Goal: Information Seeking & Learning: Learn about a topic

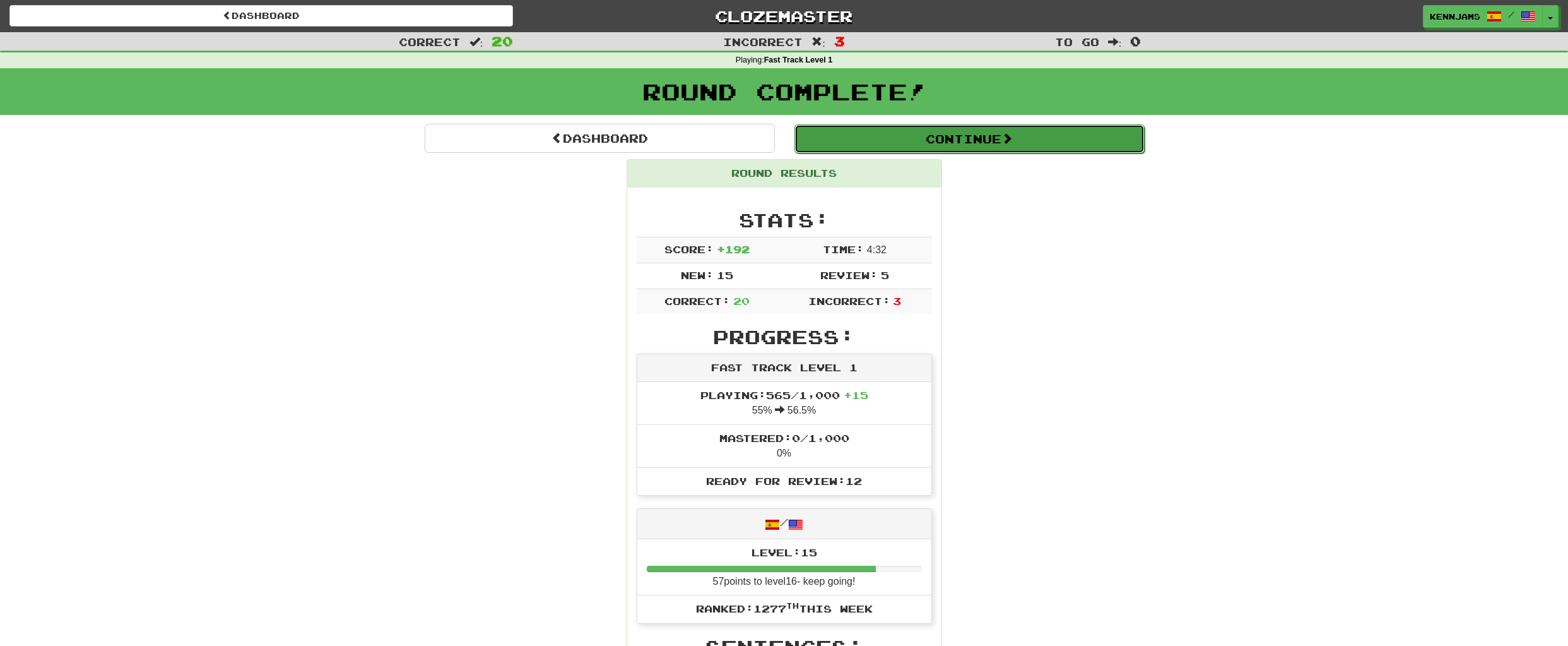
click at [983, 148] on button "Continue" at bounding box center [969, 139] width 350 height 29
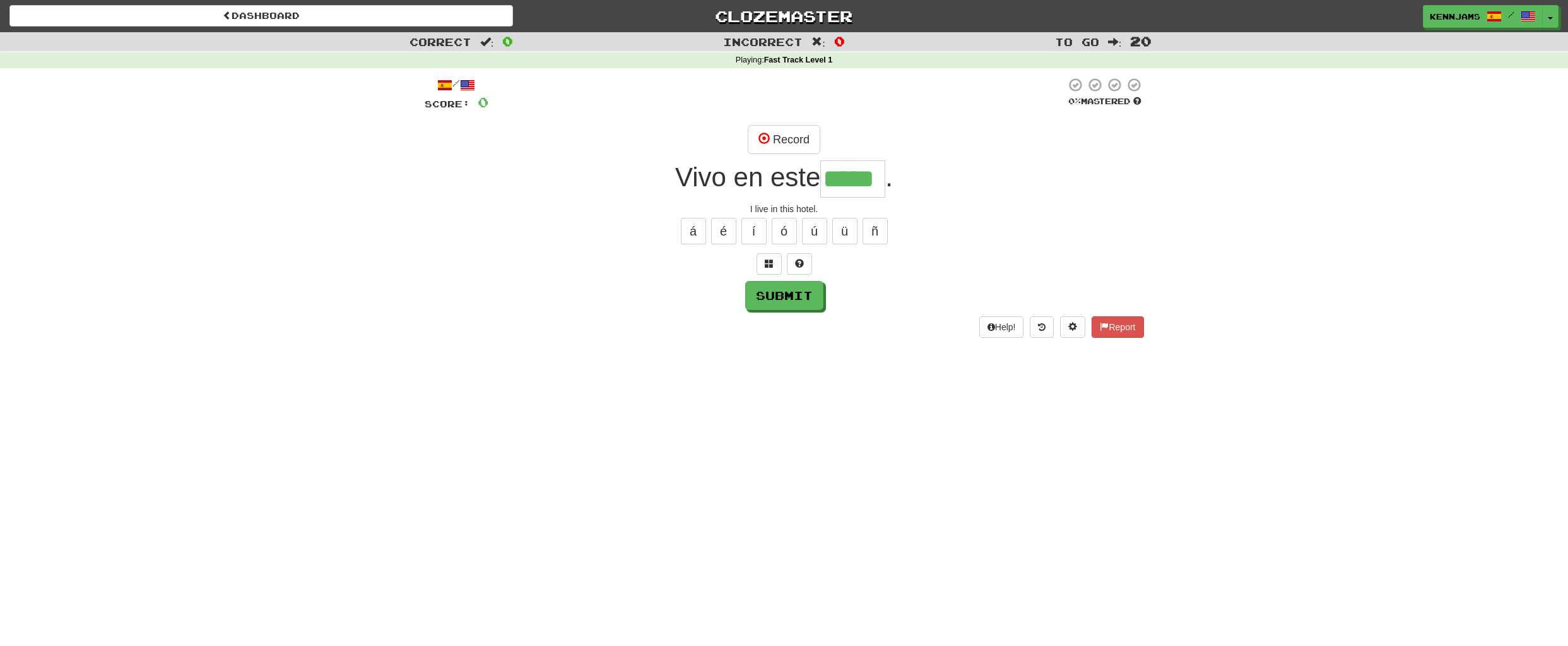
type input "*****"
click at [756, 234] on button "í" at bounding box center [754, 231] width 25 height 26
type input "**"
click at [806, 306] on button "Submit" at bounding box center [784, 296] width 78 height 29
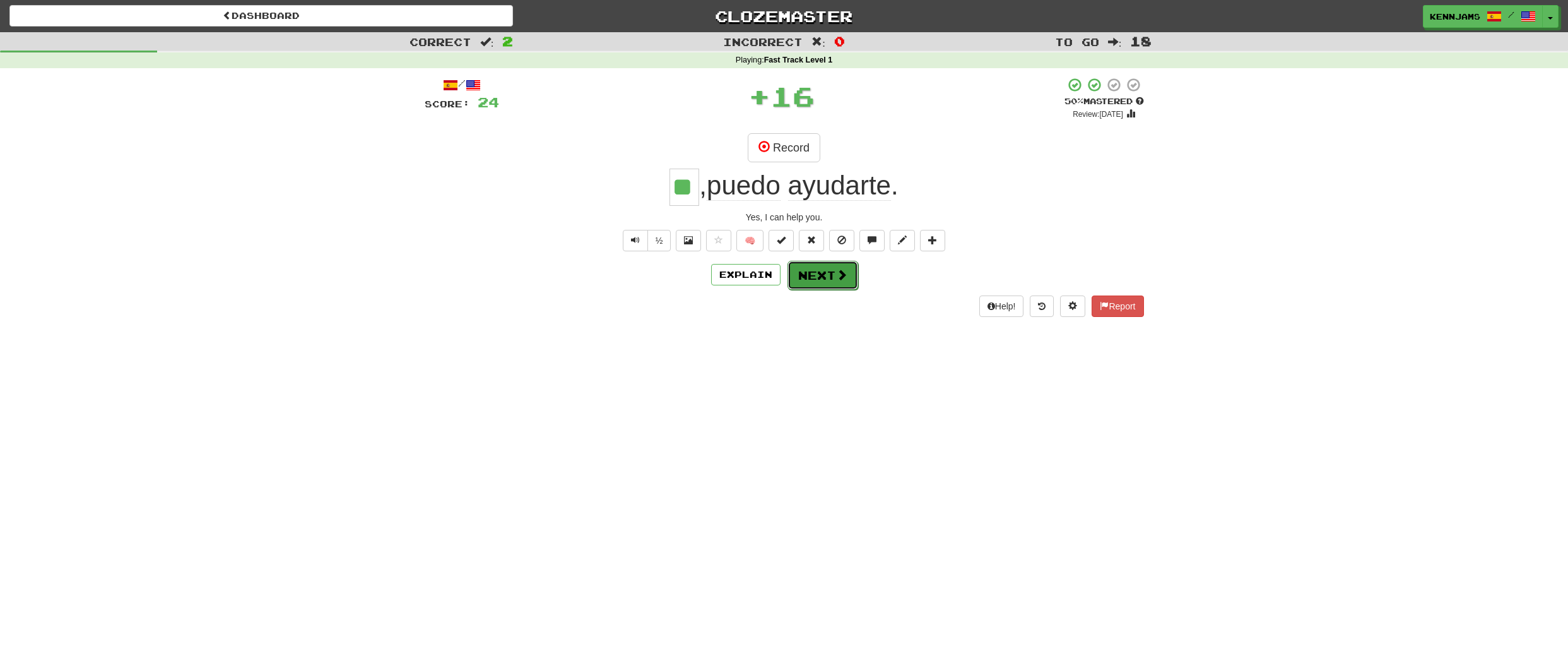
click at [823, 275] on button "Next" at bounding box center [822, 275] width 71 height 29
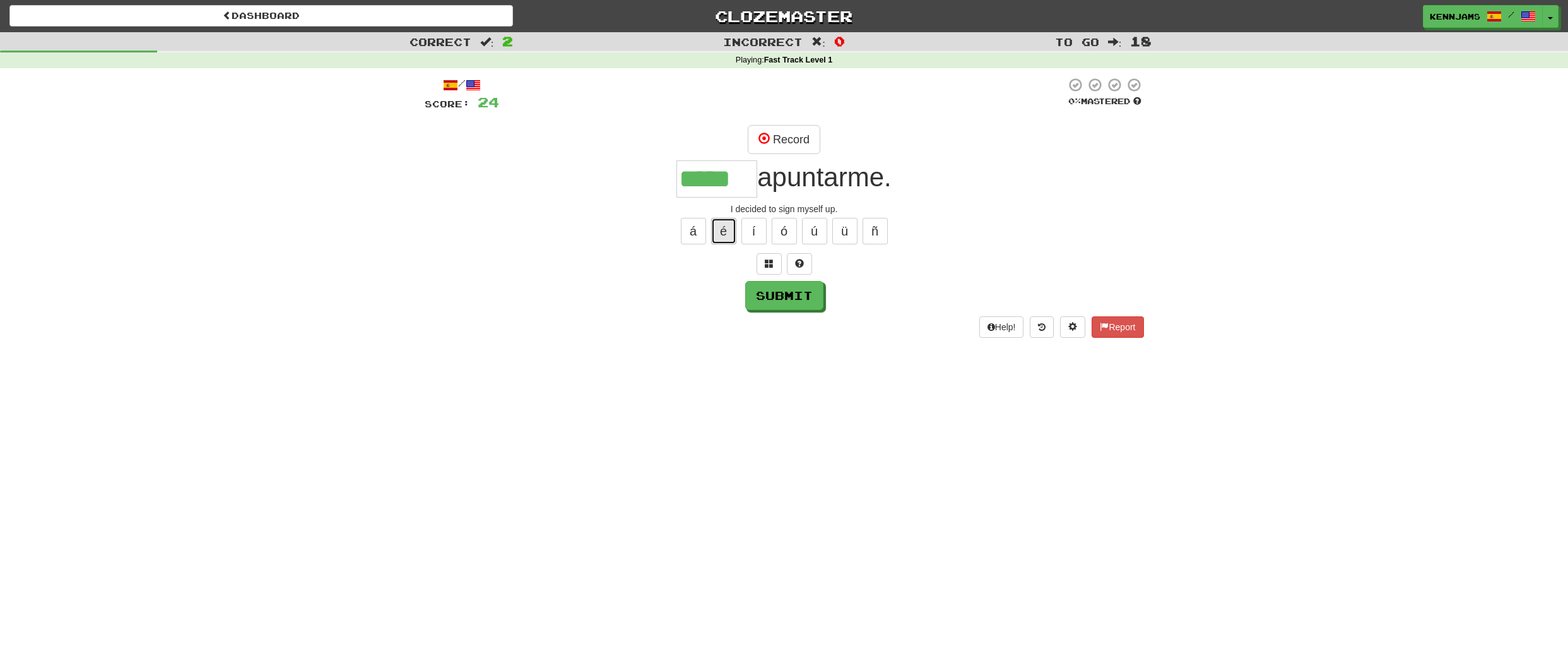
click at [723, 234] on button "é" at bounding box center [723, 231] width 25 height 26
click at [784, 237] on button "ó" at bounding box center [784, 231] width 25 height 26
click at [750, 232] on button "í" at bounding box center [754, 231] width 25 height 26
type input "******"
click at [788, 302] on button "Submit" at bounding box center [785, 296] width 78 height 29
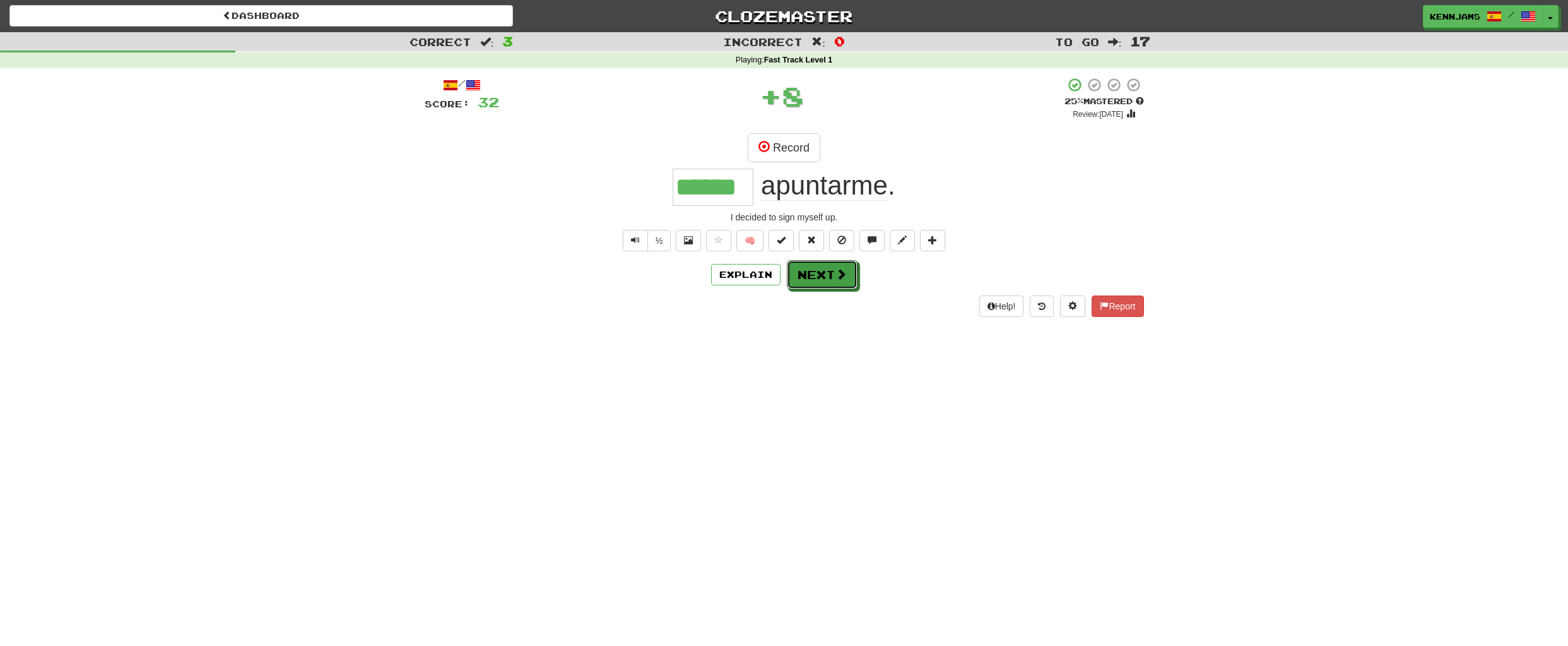
click at [831, 284] on button "Next" at bounding box center [822, 275] width 71 height 29
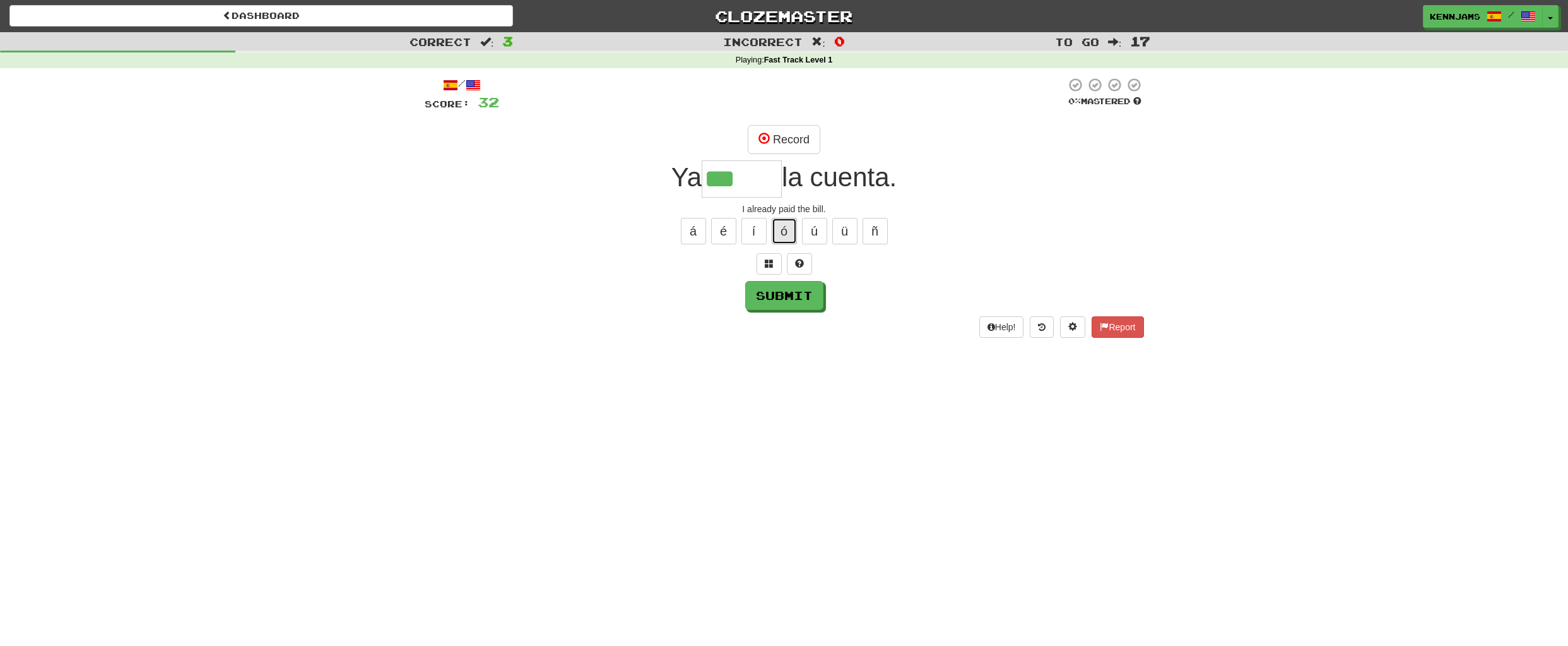
click at [786, 228] on button "ó" at bounding box center [784, 231] width 25 height 26
click at [721, 239] on button "é" at bounding box center [723, 231] width 25 height 26
click at [759, 232] on button "í" at bounding box center [754, 231] width 25 height 26
click at [694, 234] on button "á" at bounding box center [693, 231] width 25 height 26
click at [726, 230] on button "é" at bounding box center [723, 231] width 25 height 26
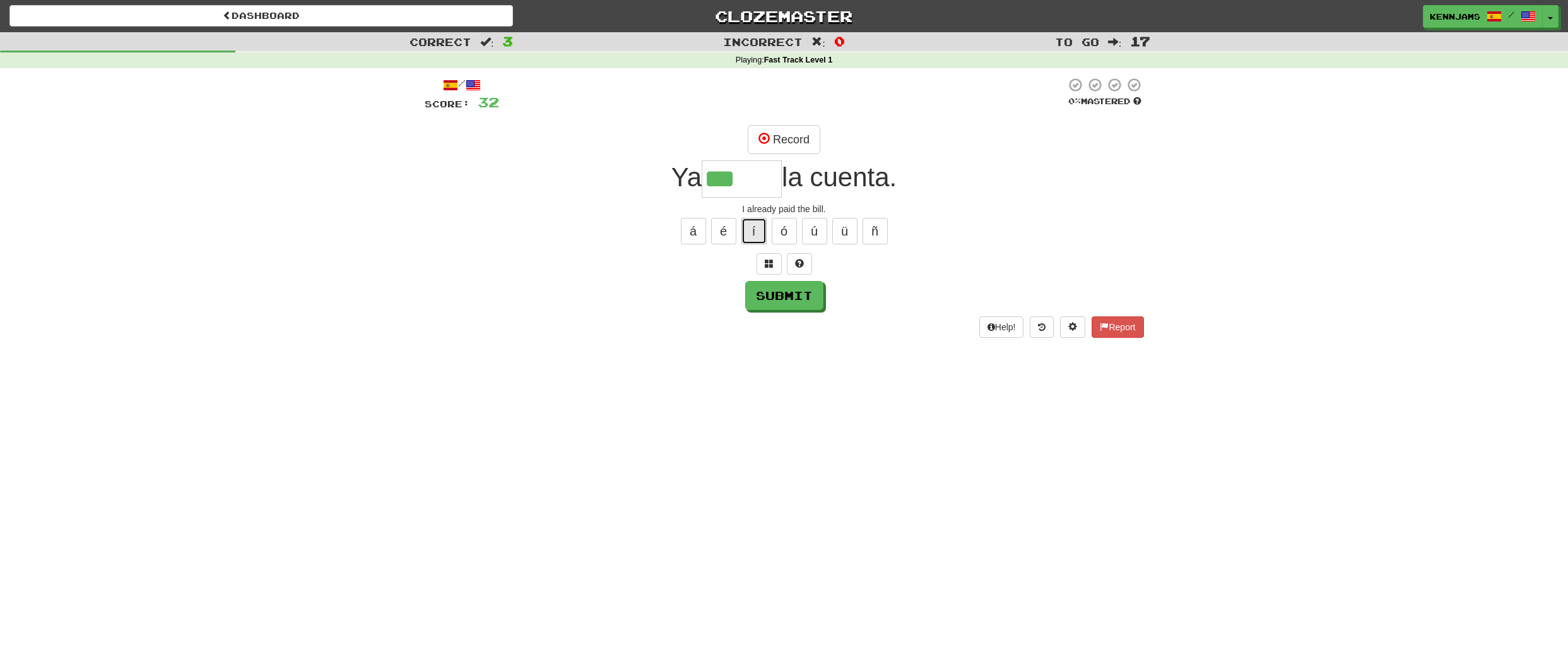
click at [745, 225] on button "í" at bounding box center [754, 231] width 25 height 26
click at [777, 227] on button "ó" at bounding box center [784, 231] width 25 height 26
click at [812, 231] on button "ú" at bounding box center [814, 231] width 25 height 26
click at [791, 301] on button "Submit" at bounding box center [785, 296] width 78 height 29
click at [793, 300] on button "Submit" at bounding box center [785, 296] width 78 height 29
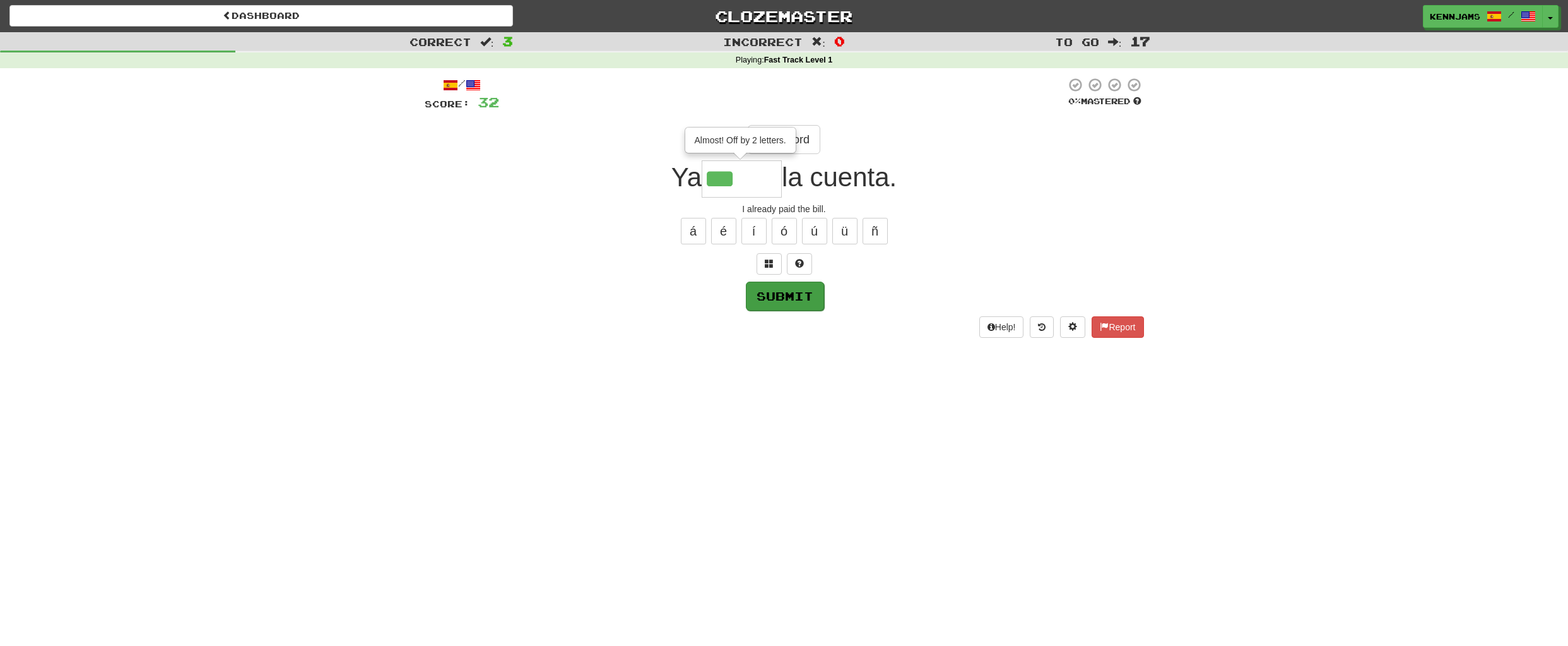
type input "*****"
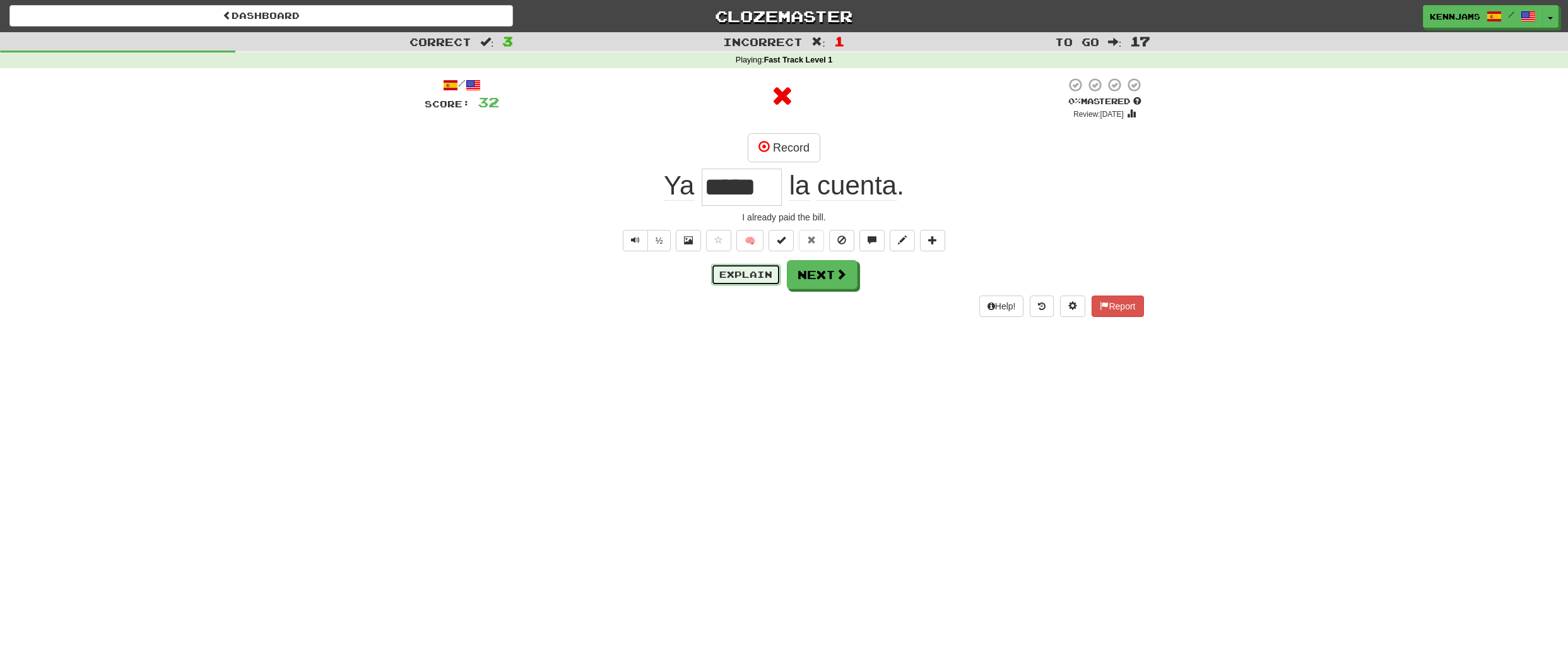
click at [752, 278] on button "Explain" at bounding box center [745, 275] width 69 height 22
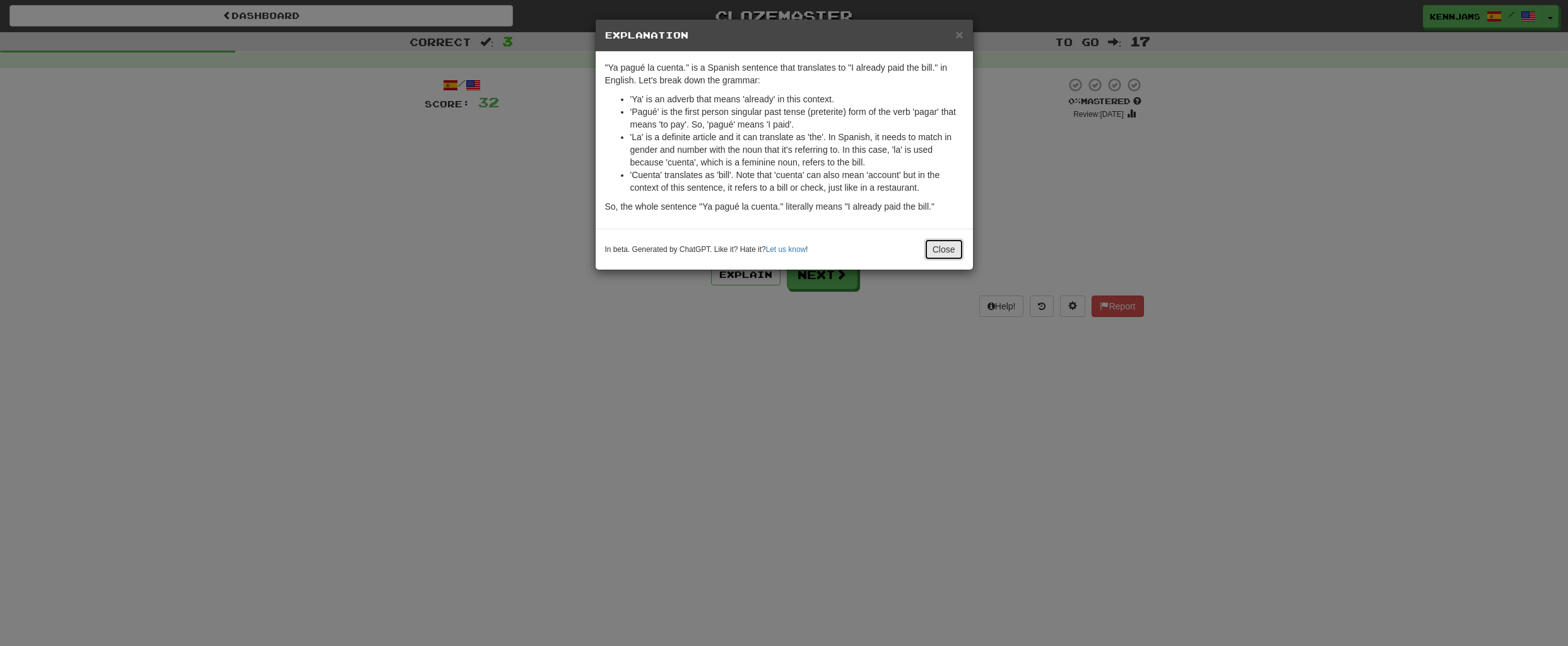
click at [953, 250] on button "Close" at bounding box center [944, 249] width 39 height 22
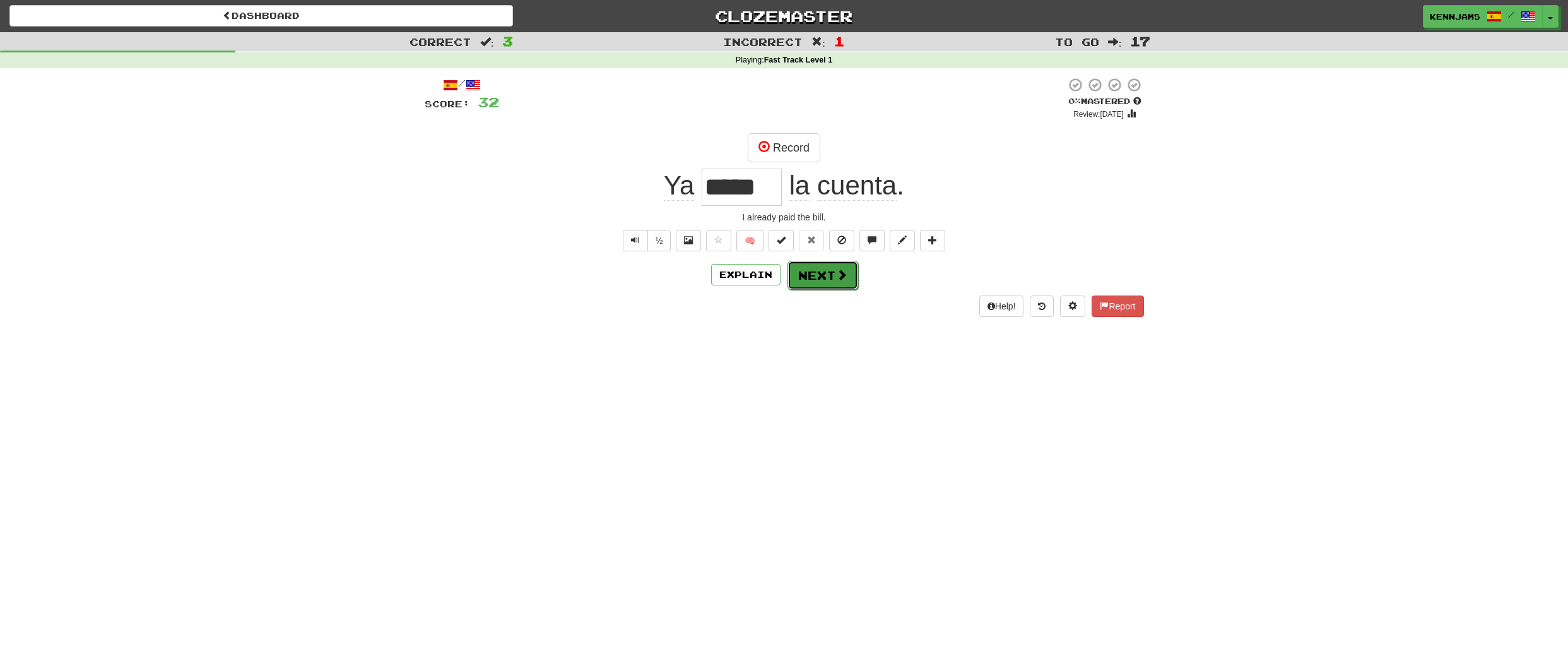
click at [838, 275] on span at bounding box center [841, 275] width 11 height 11
